Goal: Find specific page/section: Find specific page/section

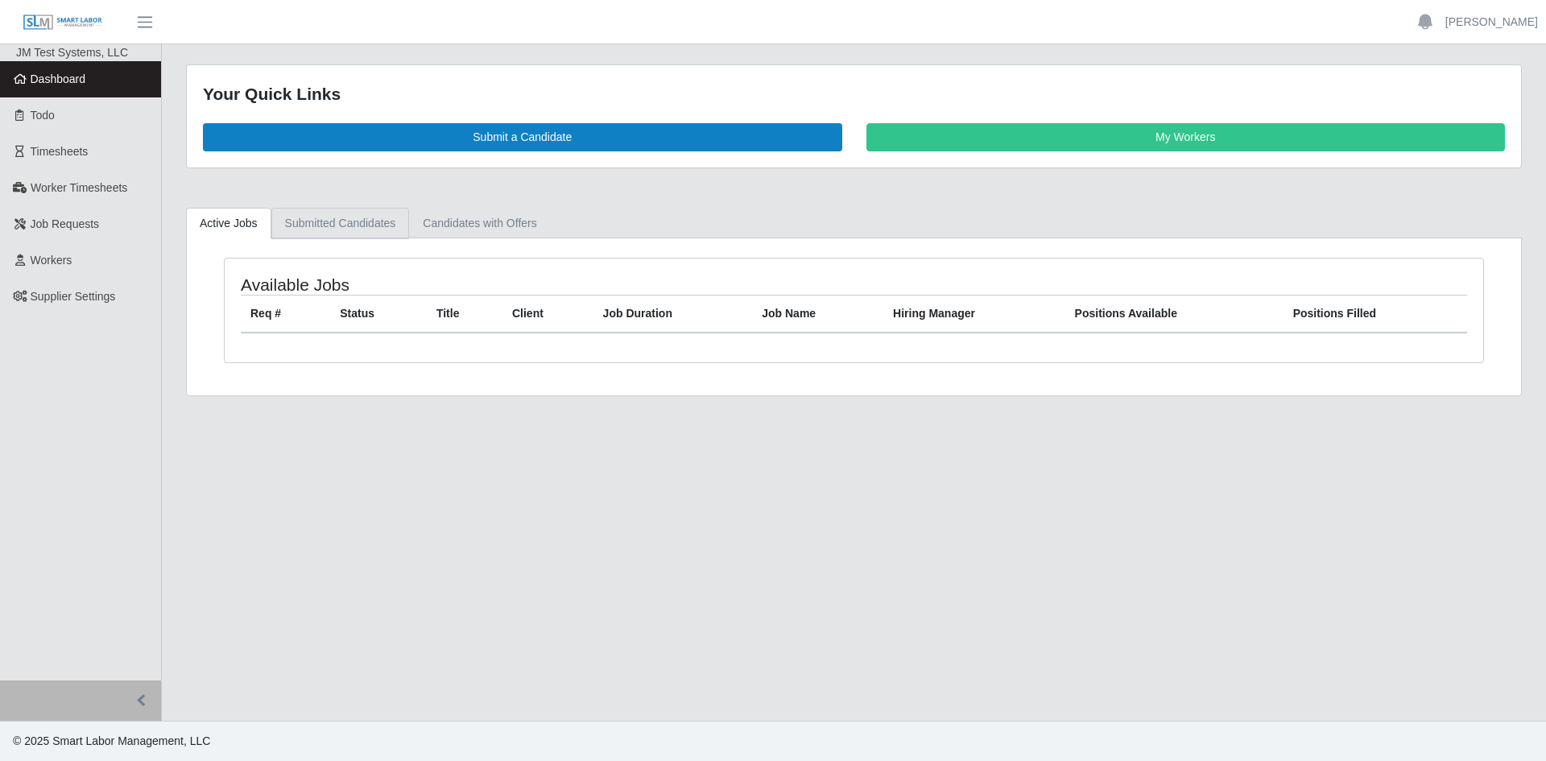
click at [336, 225] on link "Submitted Candidates" at bounding box center [340, 223] width 138 height 31
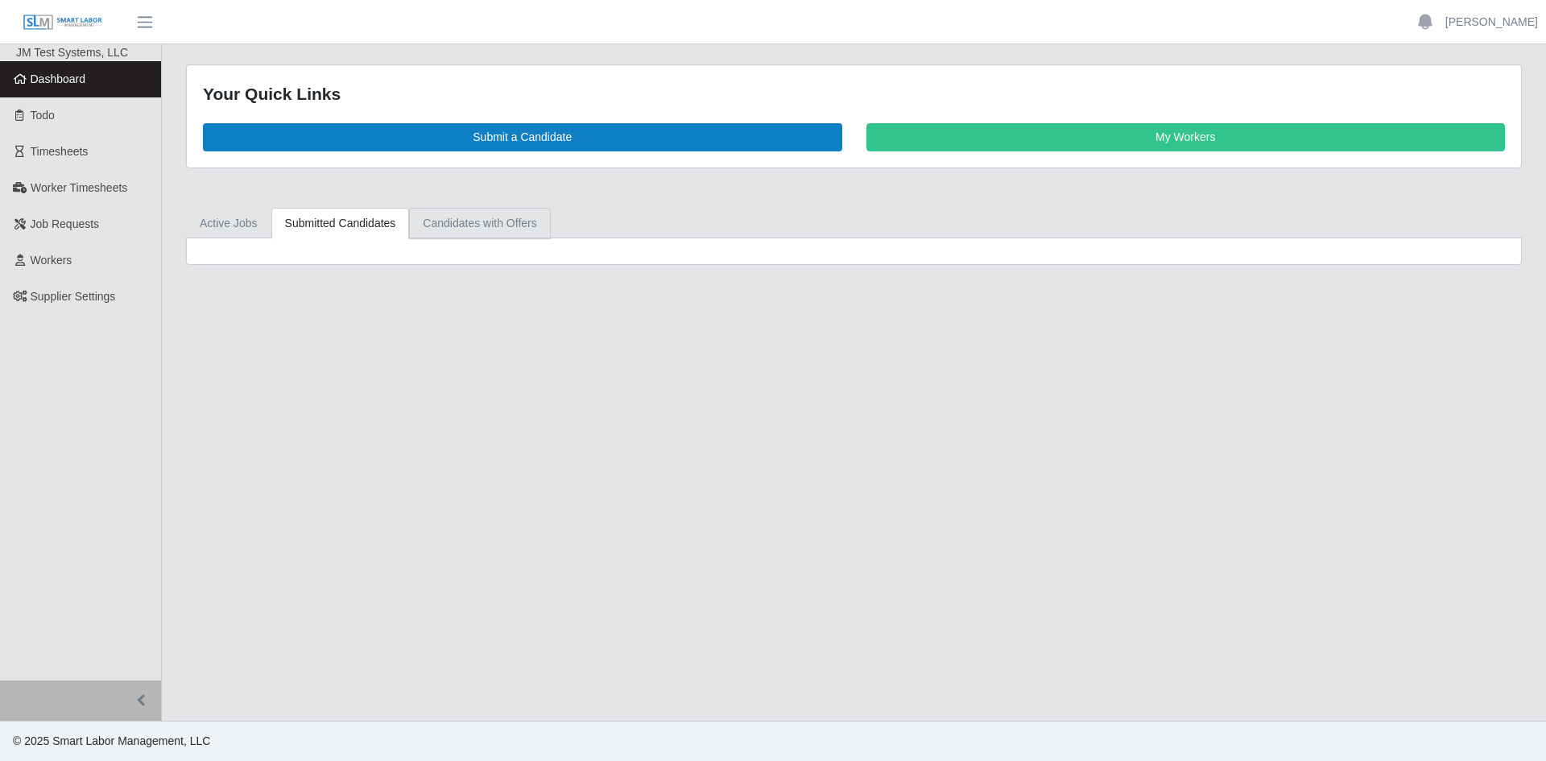
click at [473, 224] on link "Candidates with Offers" at bounding box center [479, 223] width 141 height 31
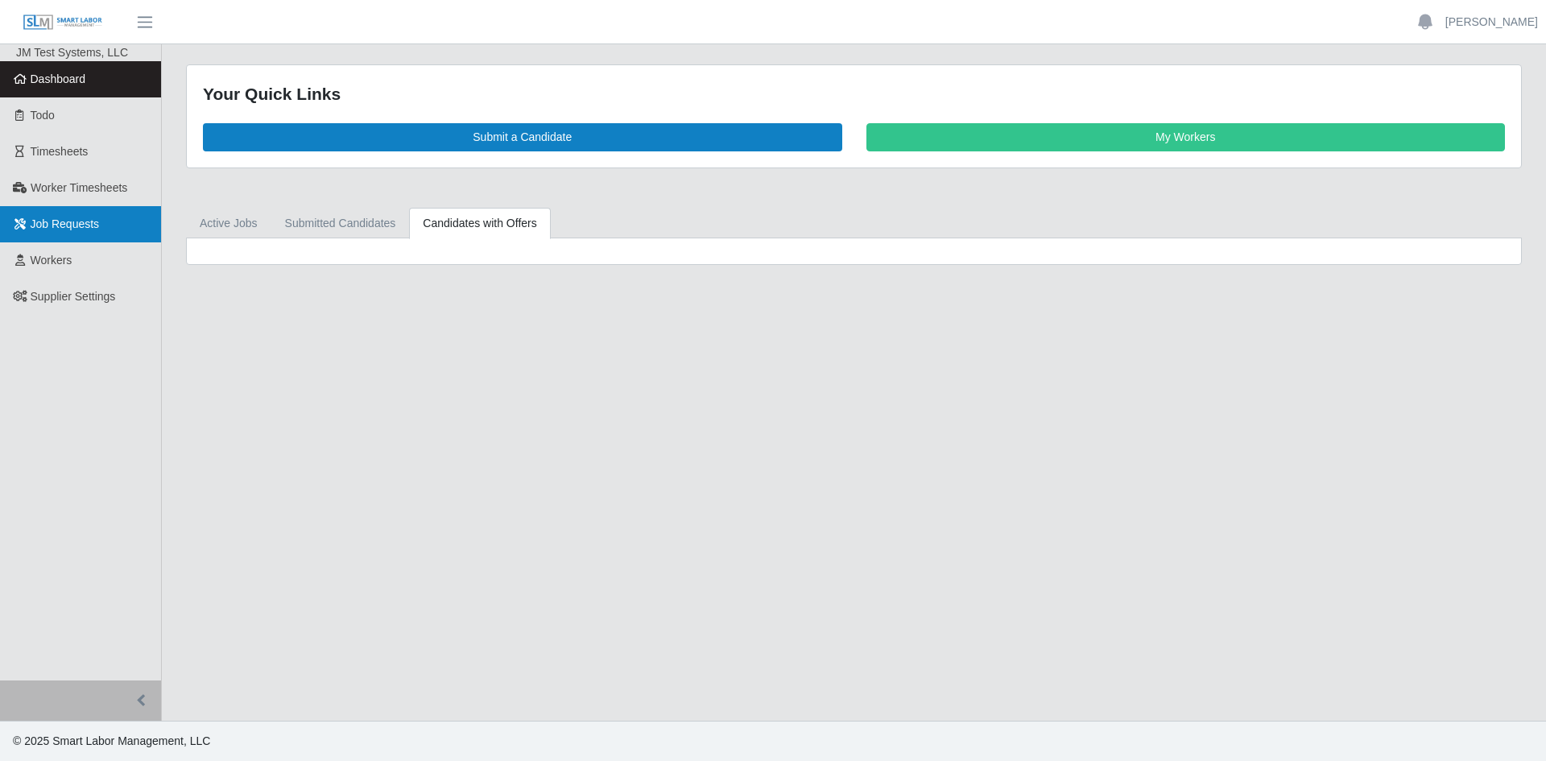
click at [84, 225] on span "Job Requests" at bounding box center [65, 223] width 69 height 13
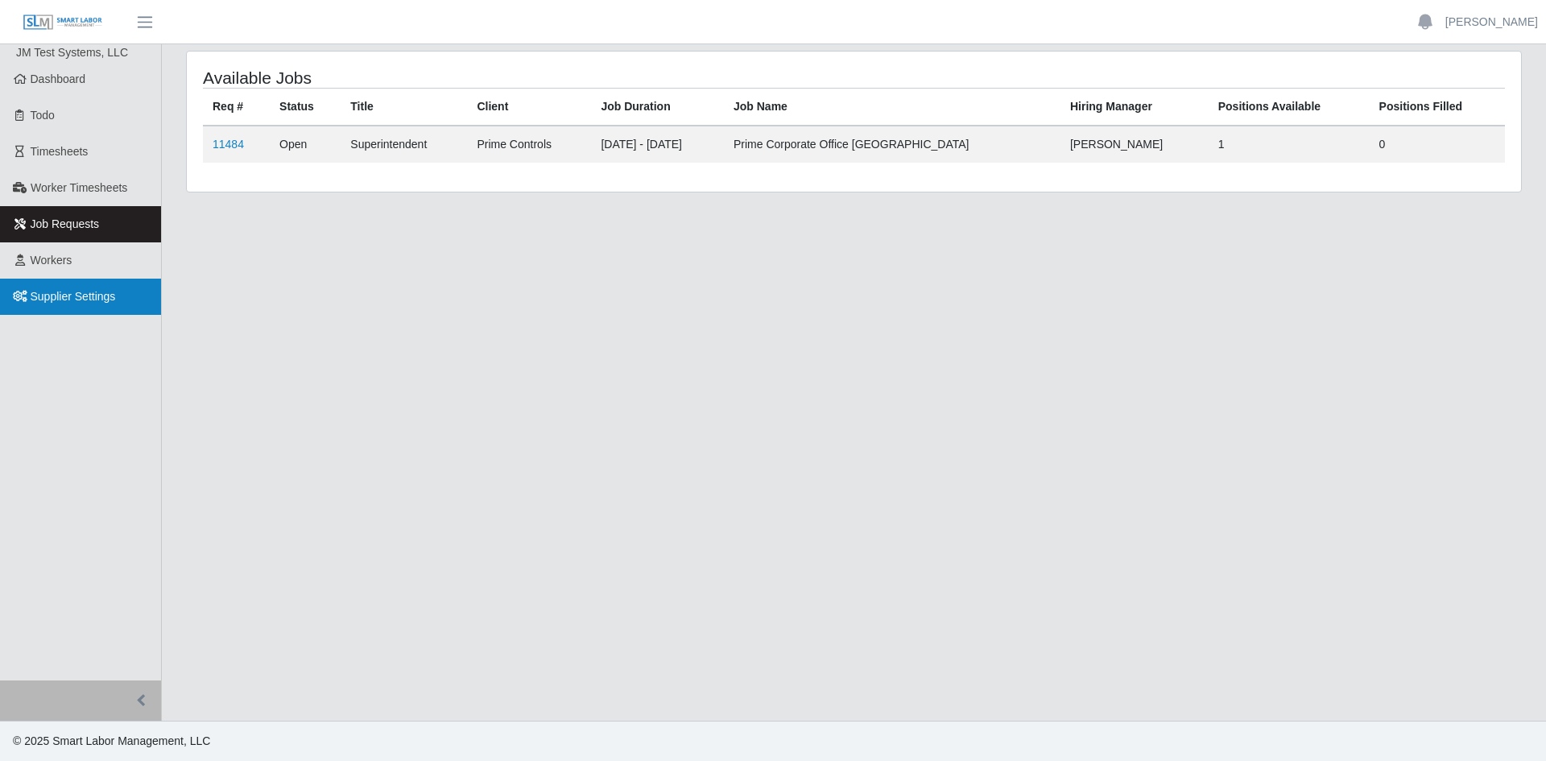
click at [69, 301] on span "Supplier Settings" at bounding box center [73, 296] width 85 height 13
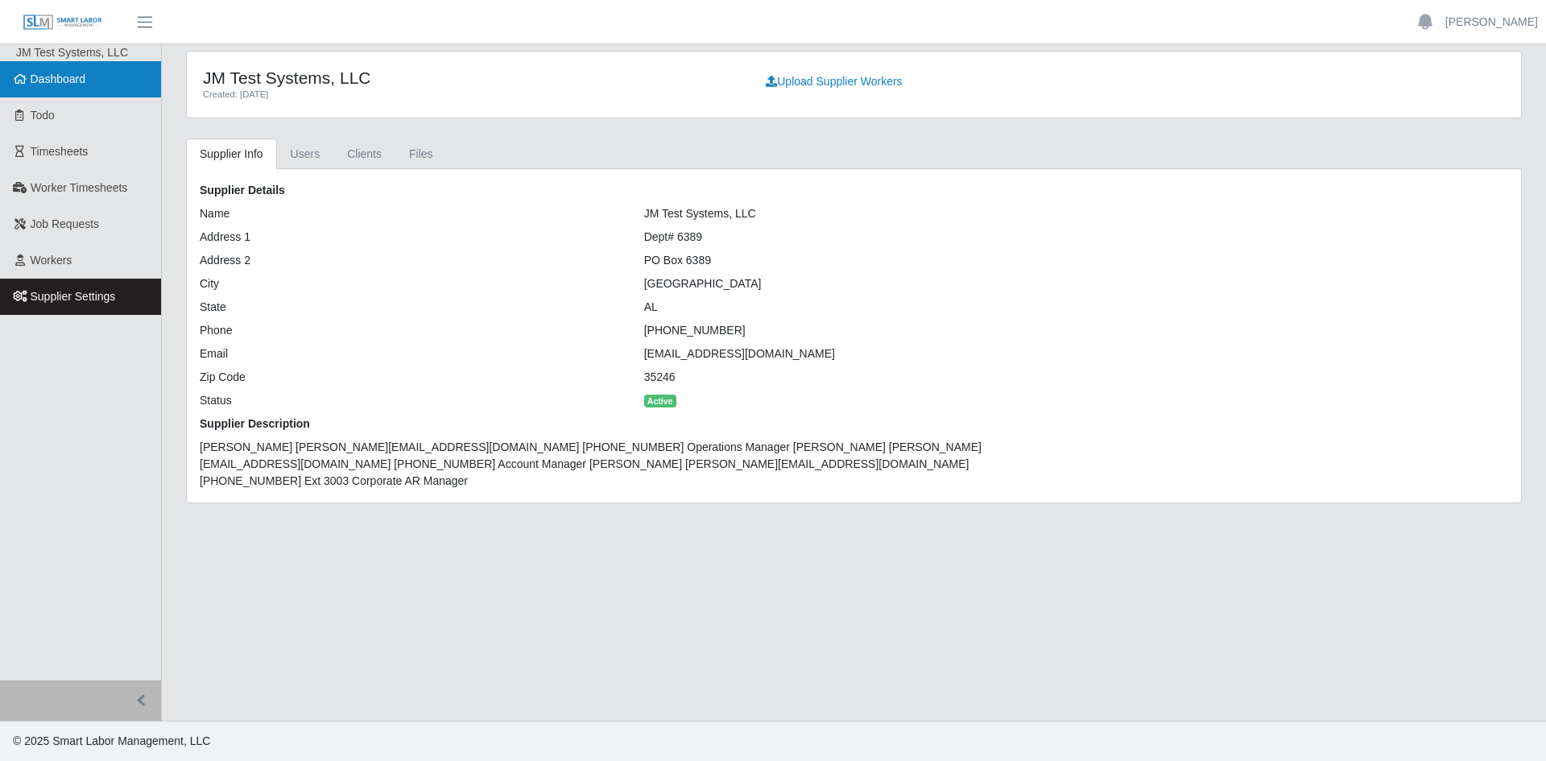
click at [67, 85] on span "Dashboard" at bounding box center [59, 78] width 56 height 13
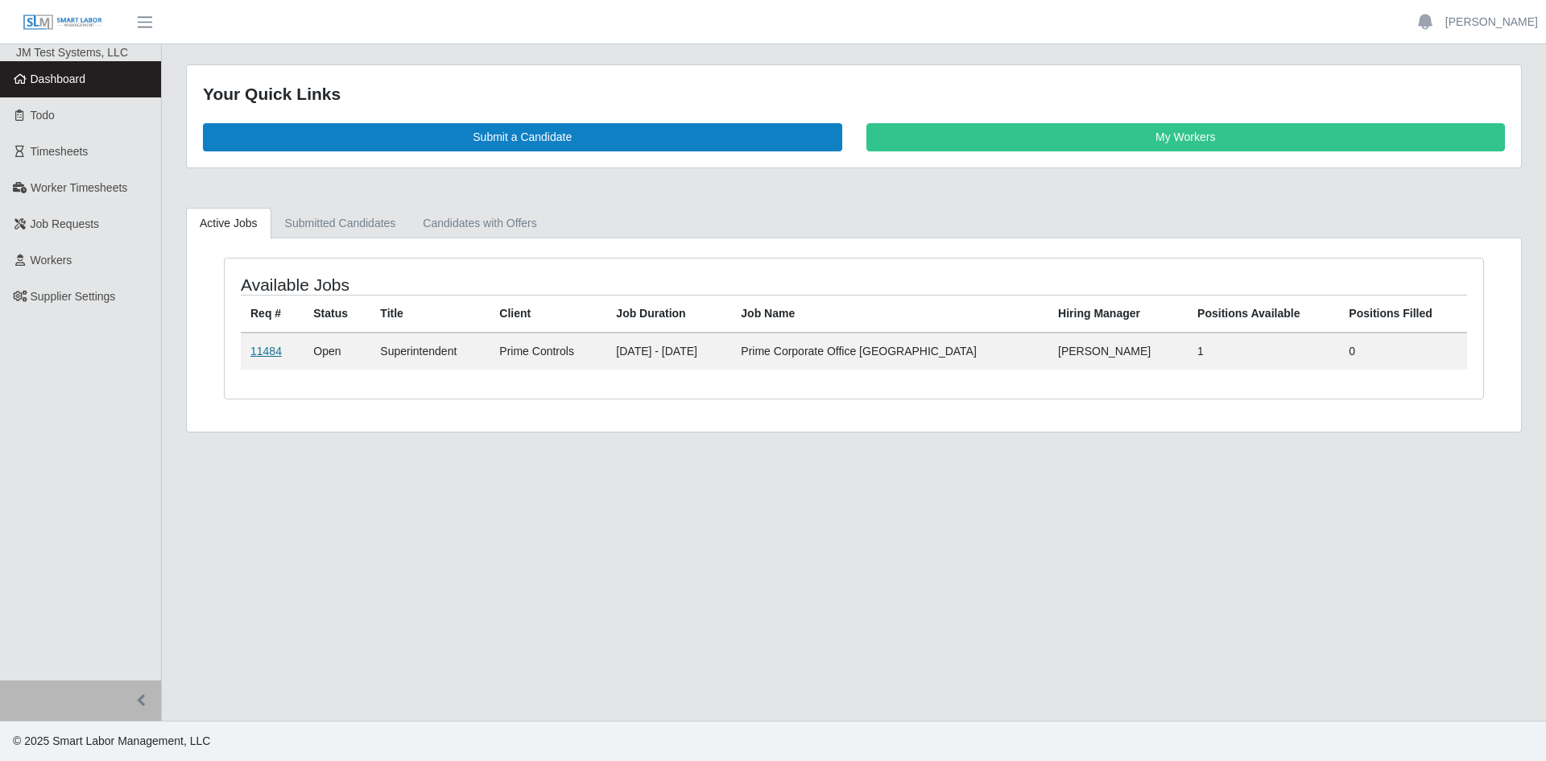
click at [262, 351] on link "11484" at bounding box center [265, 351] width 31 height 13
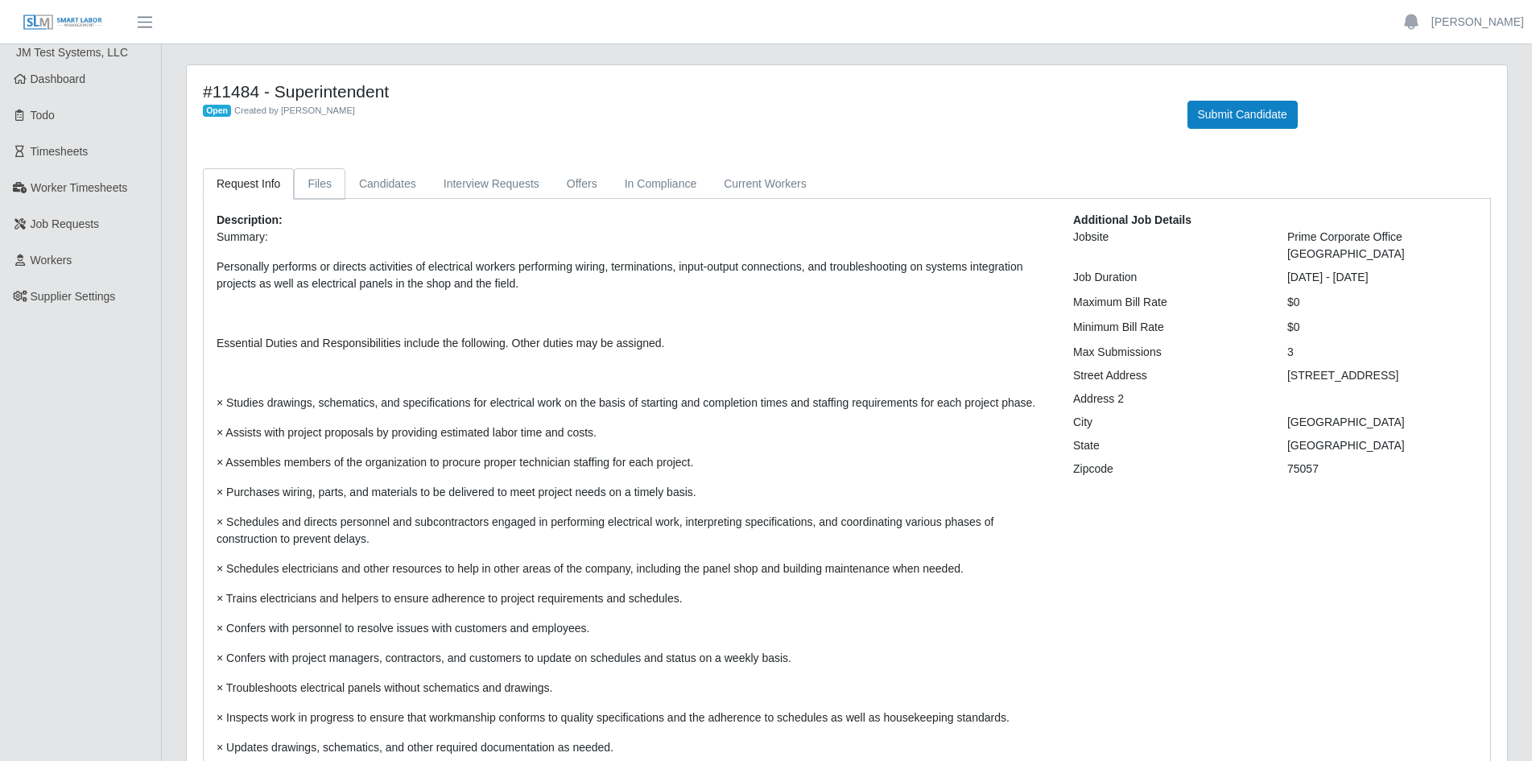
click at [308, 184] on link "Files" at bounding box center [320, 183] width 52 height 31
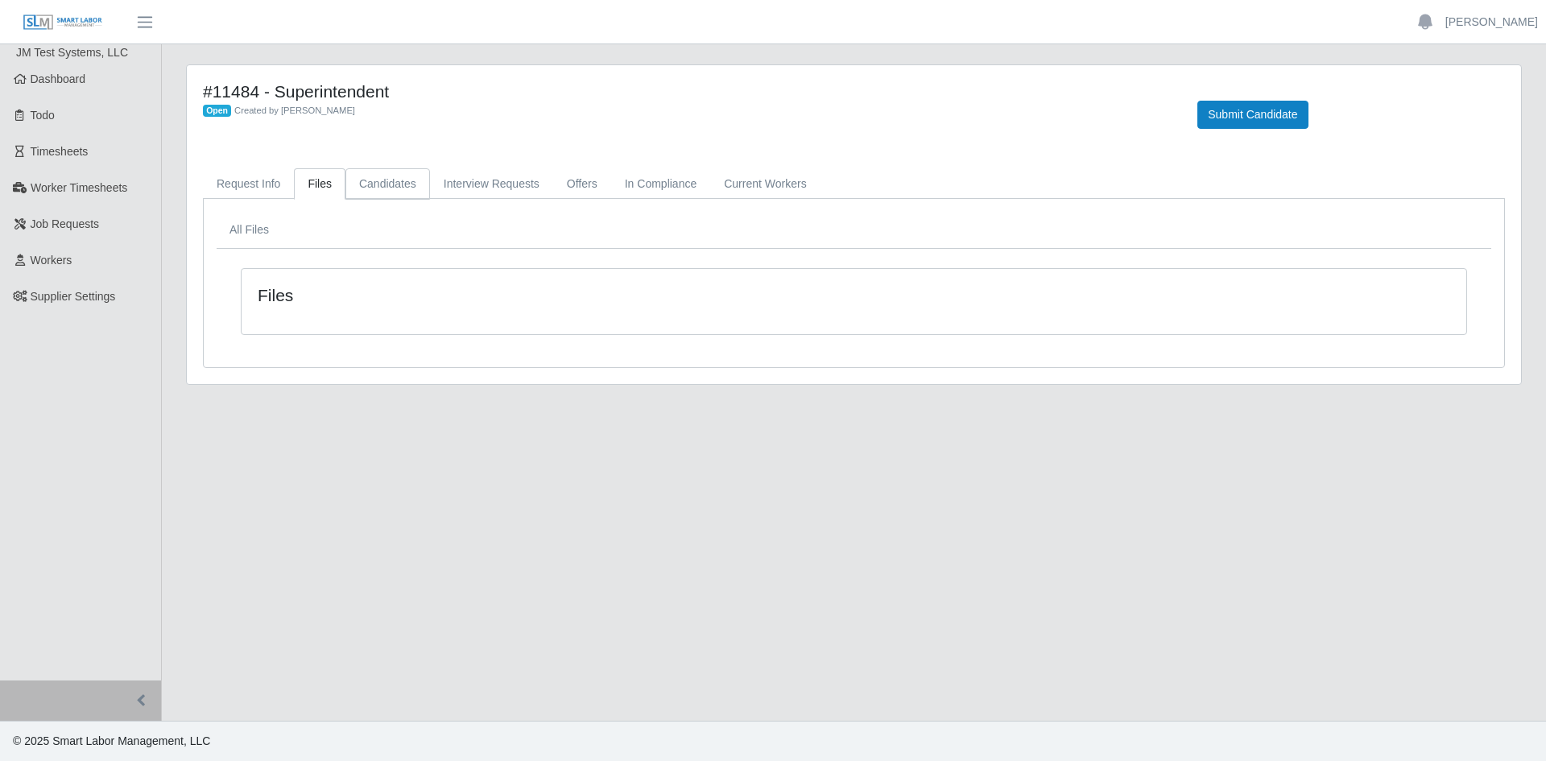
click at [383, 181] on link "Candidates" at bounding box center [387, 183] width 85 height 31
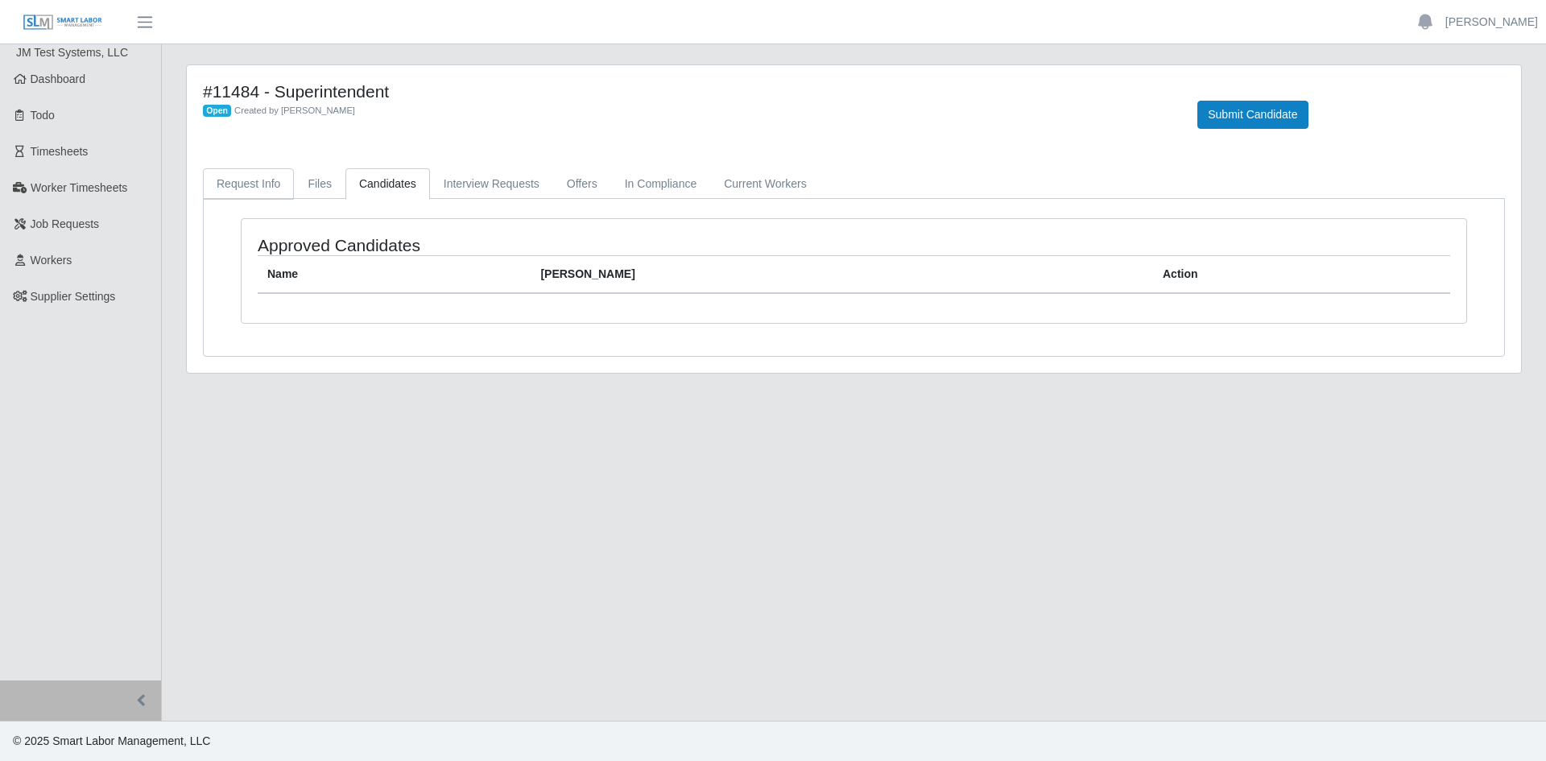
click at [242, 188] on link "Request Info" at bounding box center [248, 183] width 91 height 31
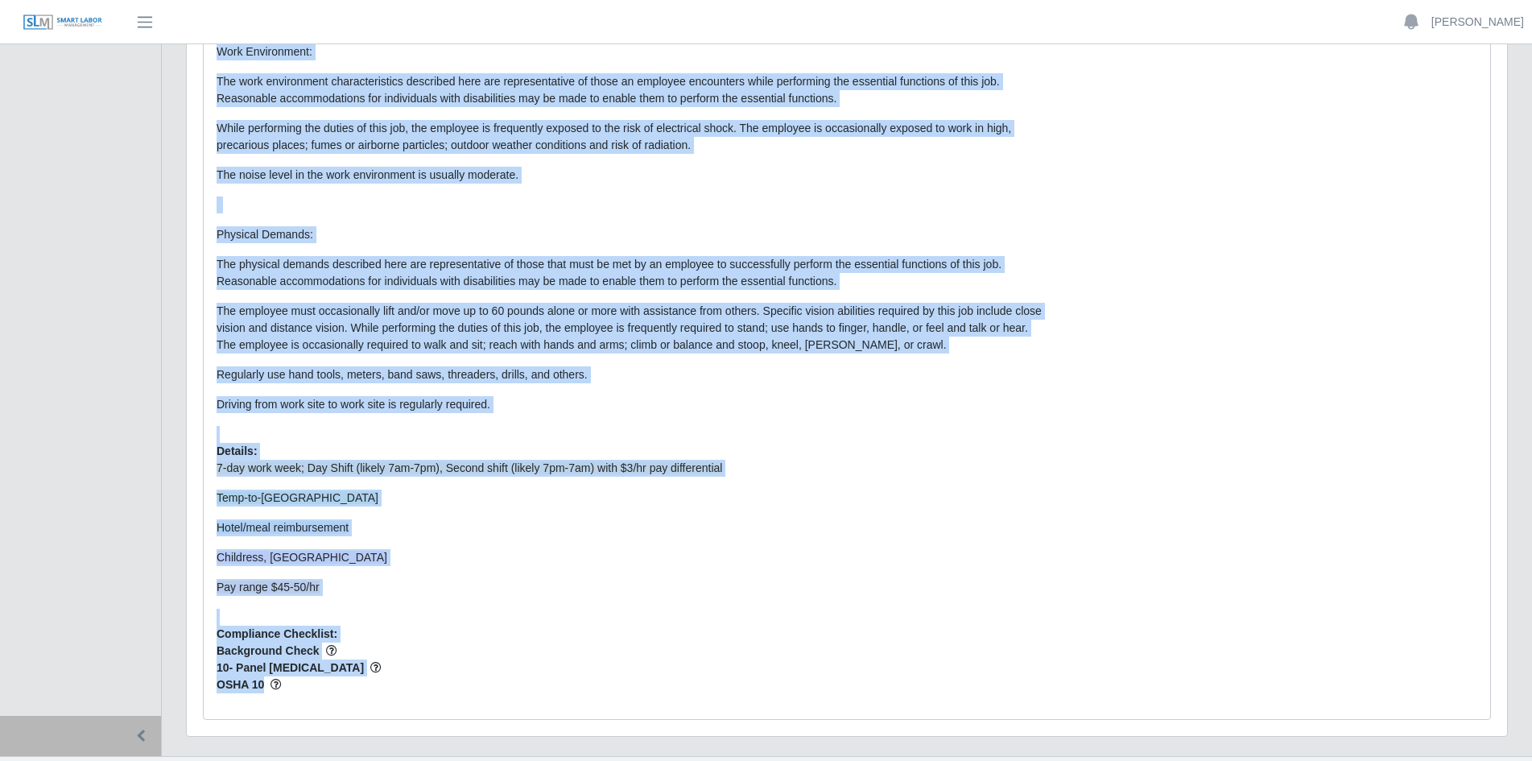
scroll to position [2469, 0]
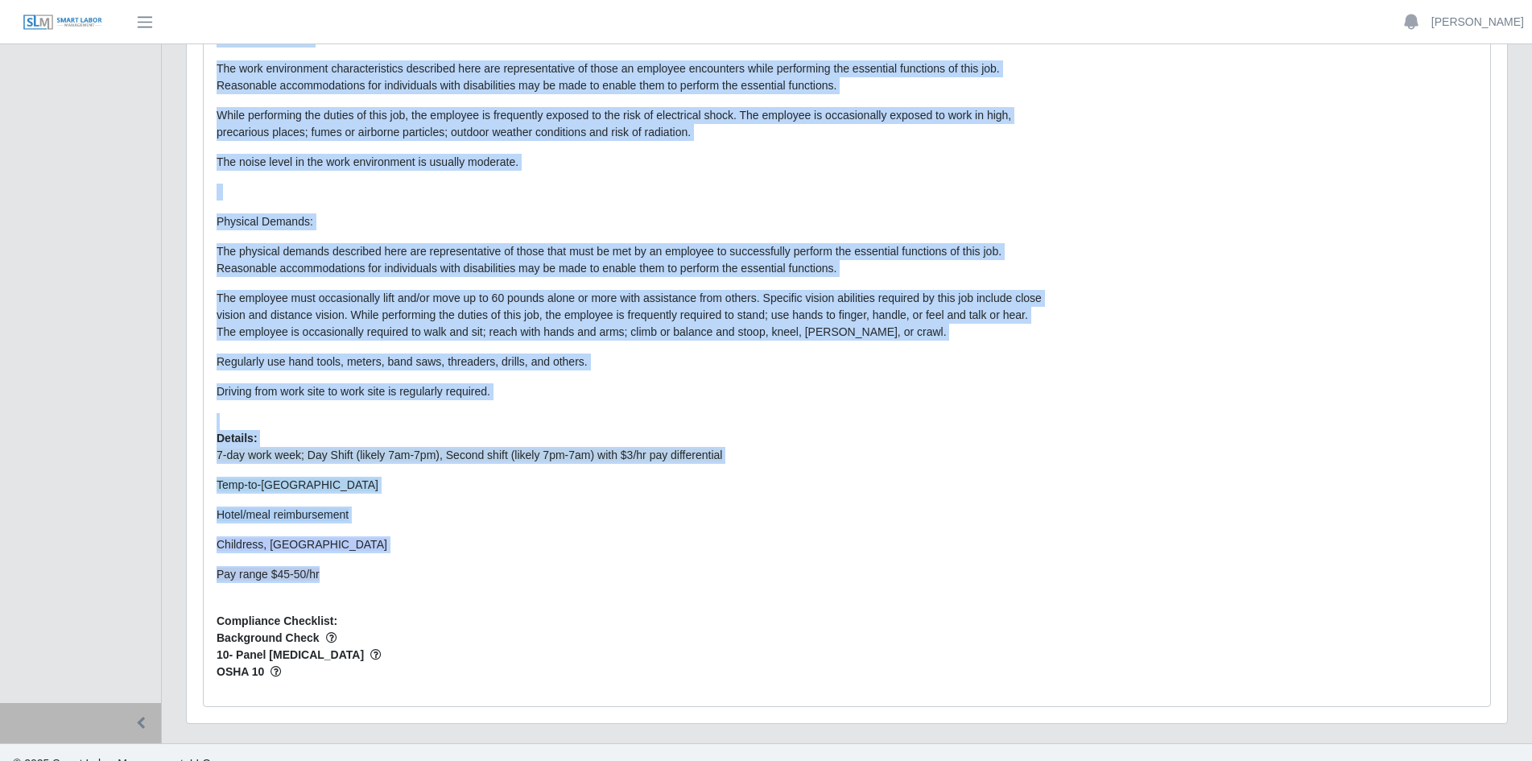
drag, startPoint x: 217, startPoint y: 136, endPoint x: 374, endPoint y: 572, distance: 462.7
copy div "Loremipsumd: Sitamet: Consectetu adipisci el seddoei temporinci ut laboreetdo m…"
